Goal: Browse casually

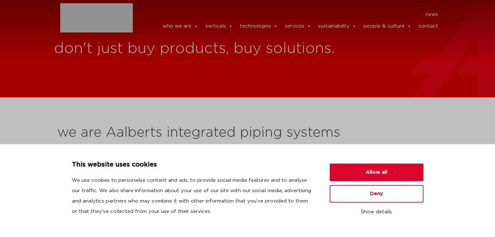
scroll to position [130, 0]
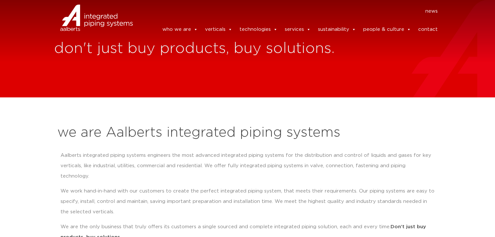
scroll to position [130, 0]
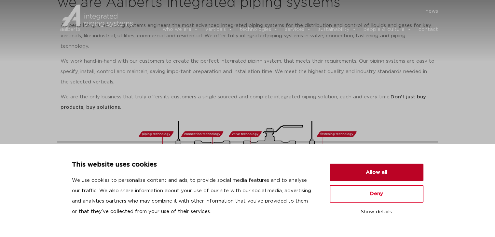
click at [368, 170] on button "Allow all" at bounding box center [377, 173] width 94 height 18
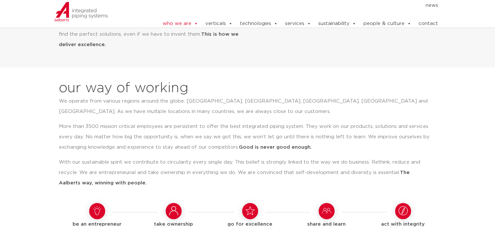
scroll to position [488, 0]
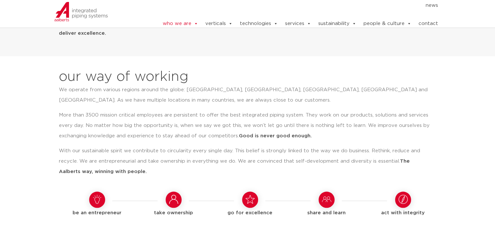
click at [296, 134] on strong "Good is never good enough." at bounding box center [275, 136] width 73 height 5
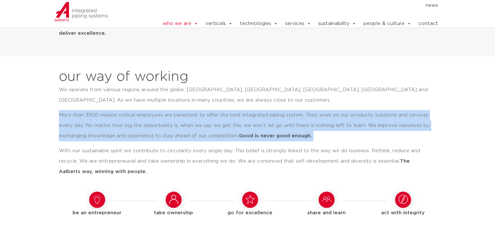
click at [296, 134] on strong "Good is never good enough." at bounding box center [275, 136] width 73 height 5
click at [299, 117] on p "More than 3500 mission critical employees are persistent to offer the best inte…" at bounding box center [245, 125] width 372 height 31
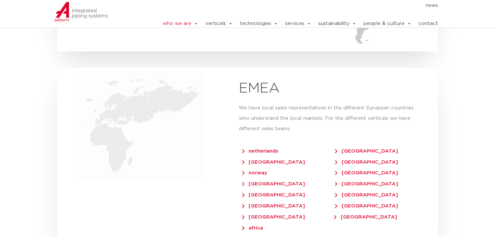
scroll to position [1301, 0]
